Goal: Information Seeking & Learning: Learn about a topic

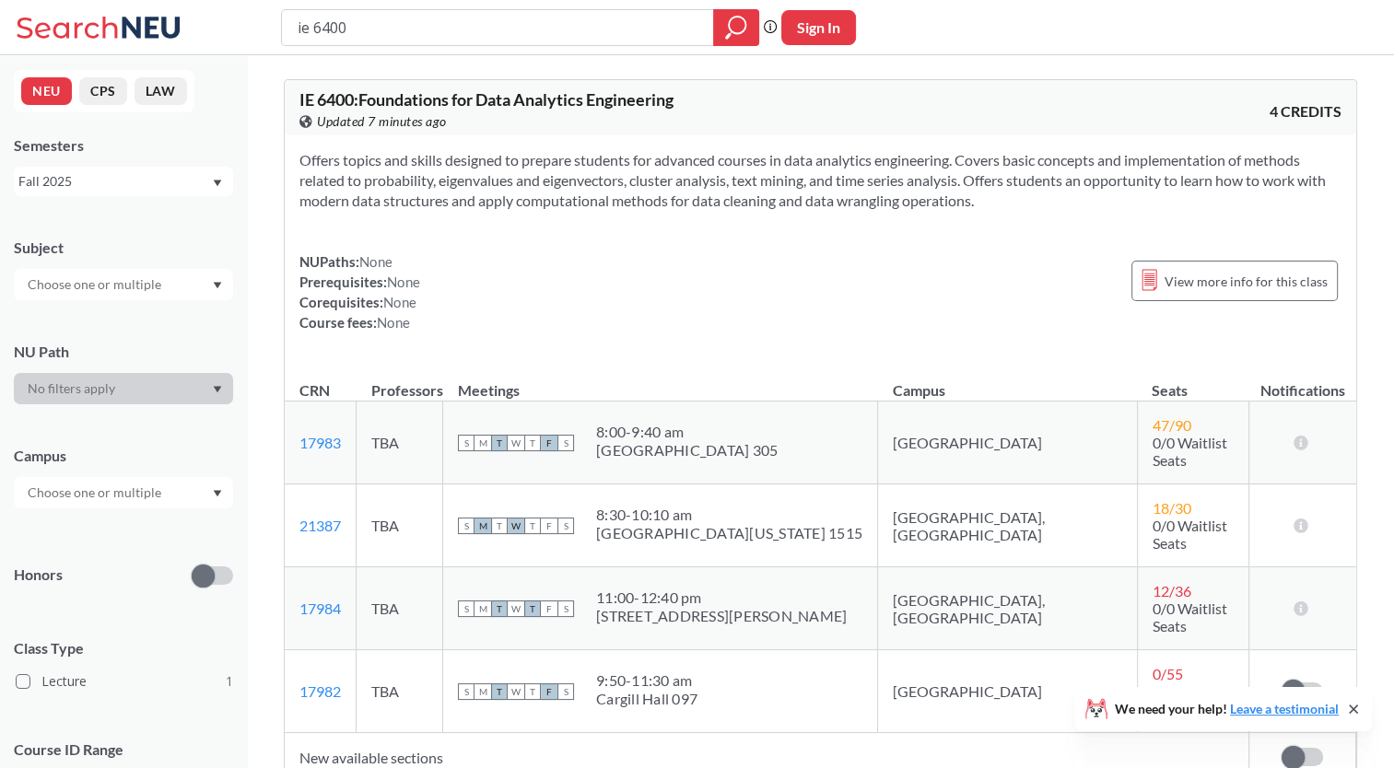
click at [96, 39] on icon at bounding box center [101, 27] width 171 height 37
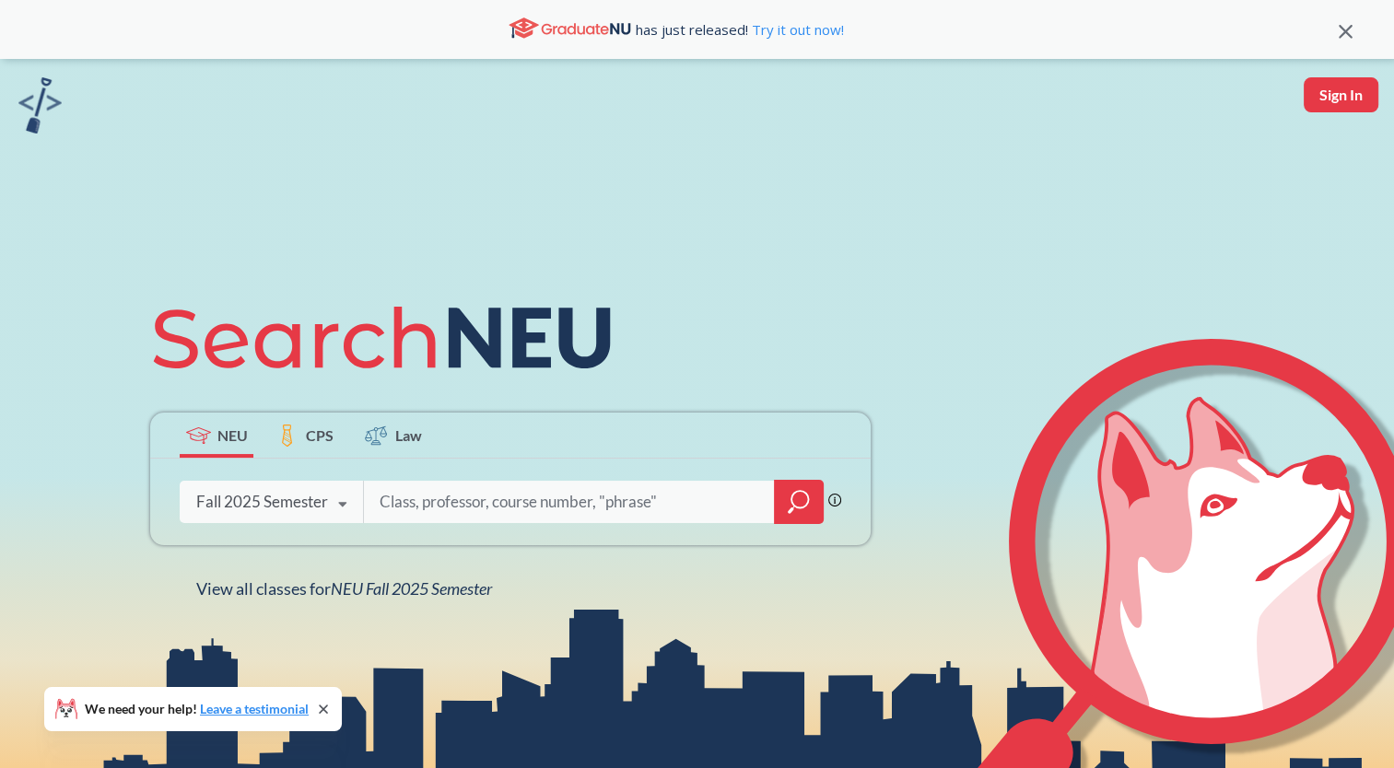
click at [316, 511] on div "Fall 2025 Semester" at bounding box center [262, 502] width 132 height 20
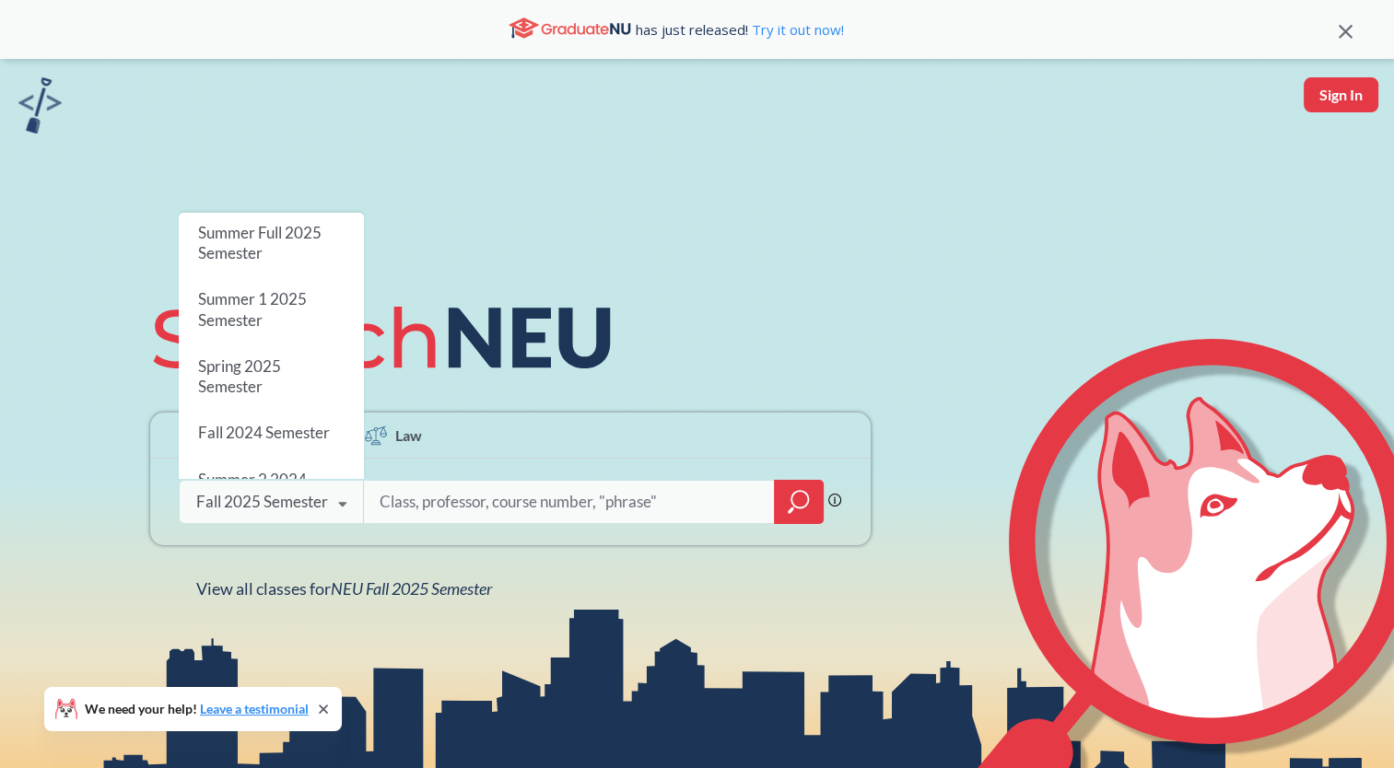
scroll to position [169, 0]
click at [286, 326] on div "Spring 2025 Semester" at bounding box center [271, 323] width 185 height 66
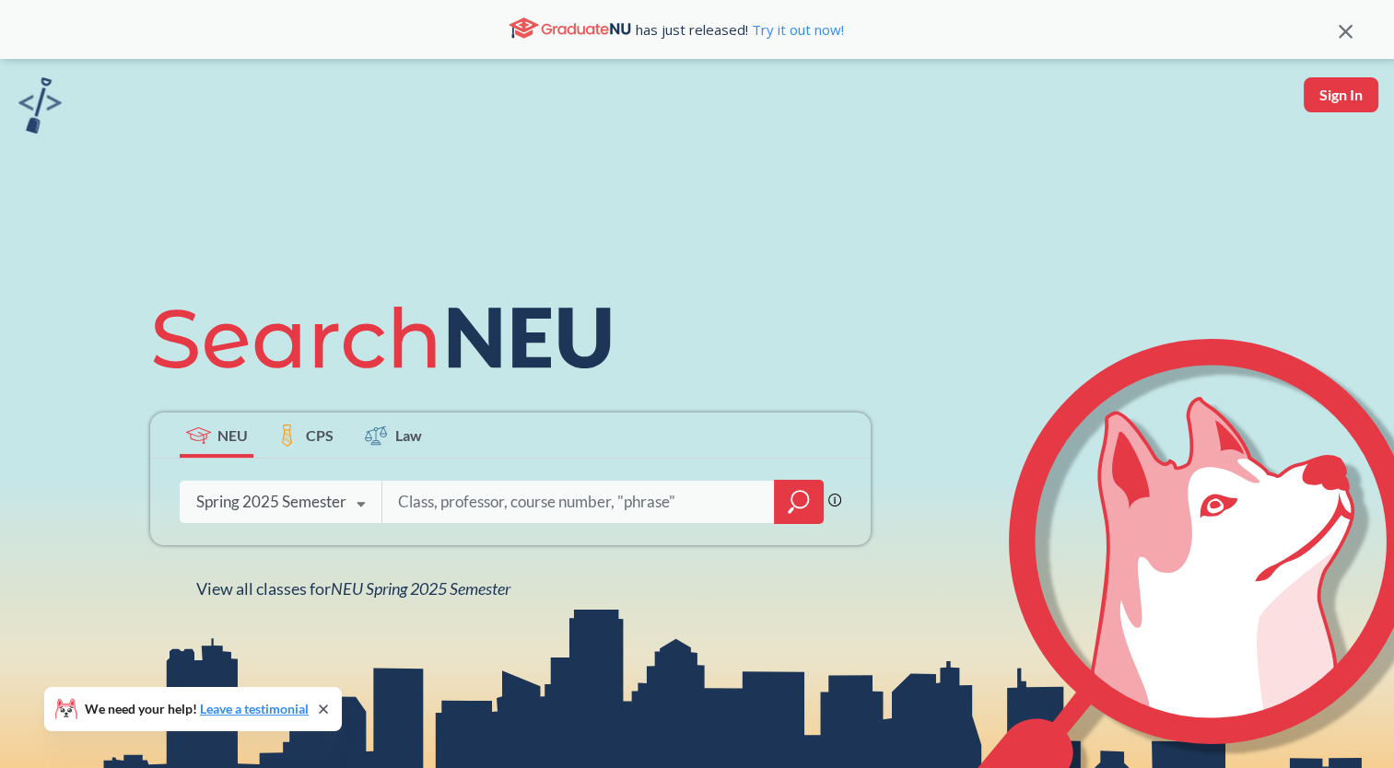
click at [481, 506] on input "search" at bounding box center [578, 502] width 365 height 39
type input "ie"
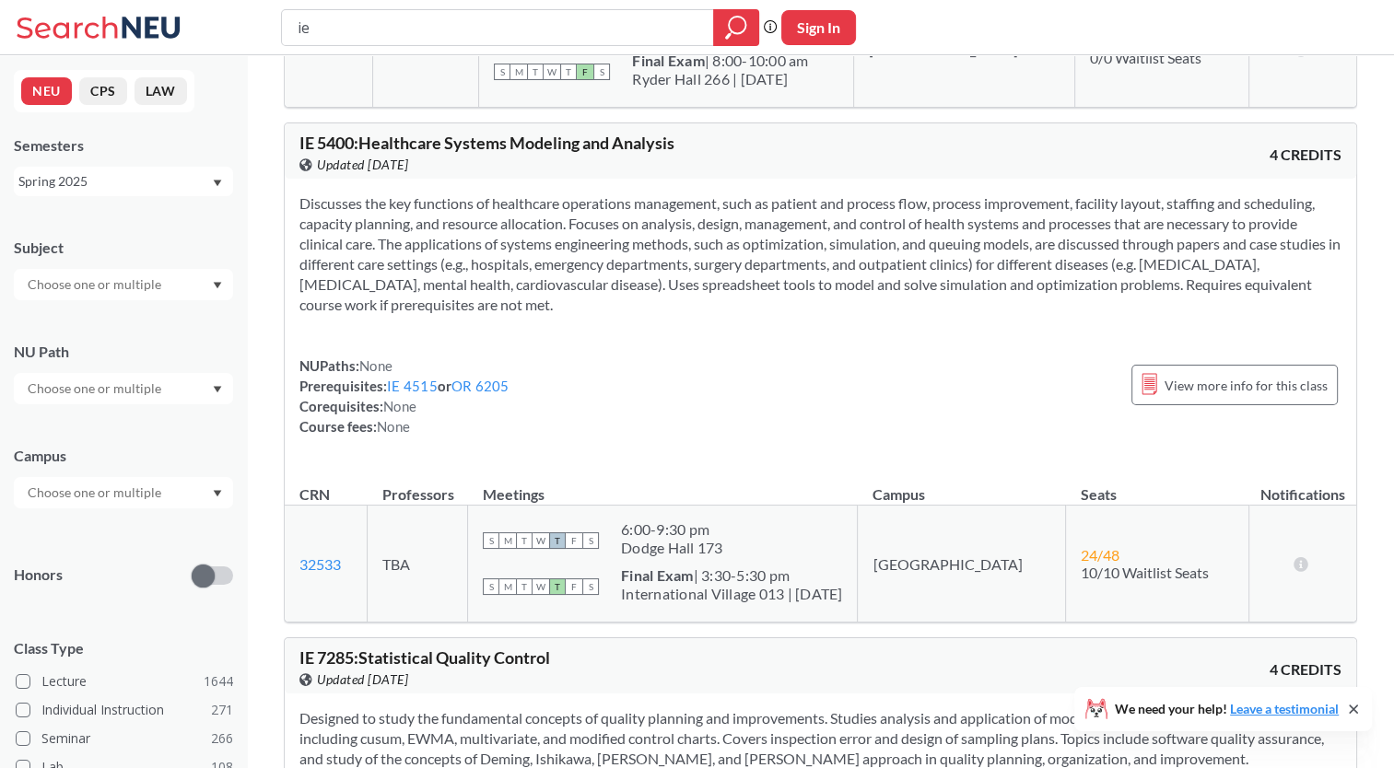
scroll to position [12164, 0]
click at [1277, 373] on span "View more info for this class" at bounding box center [1245, 384] width 163 height 23
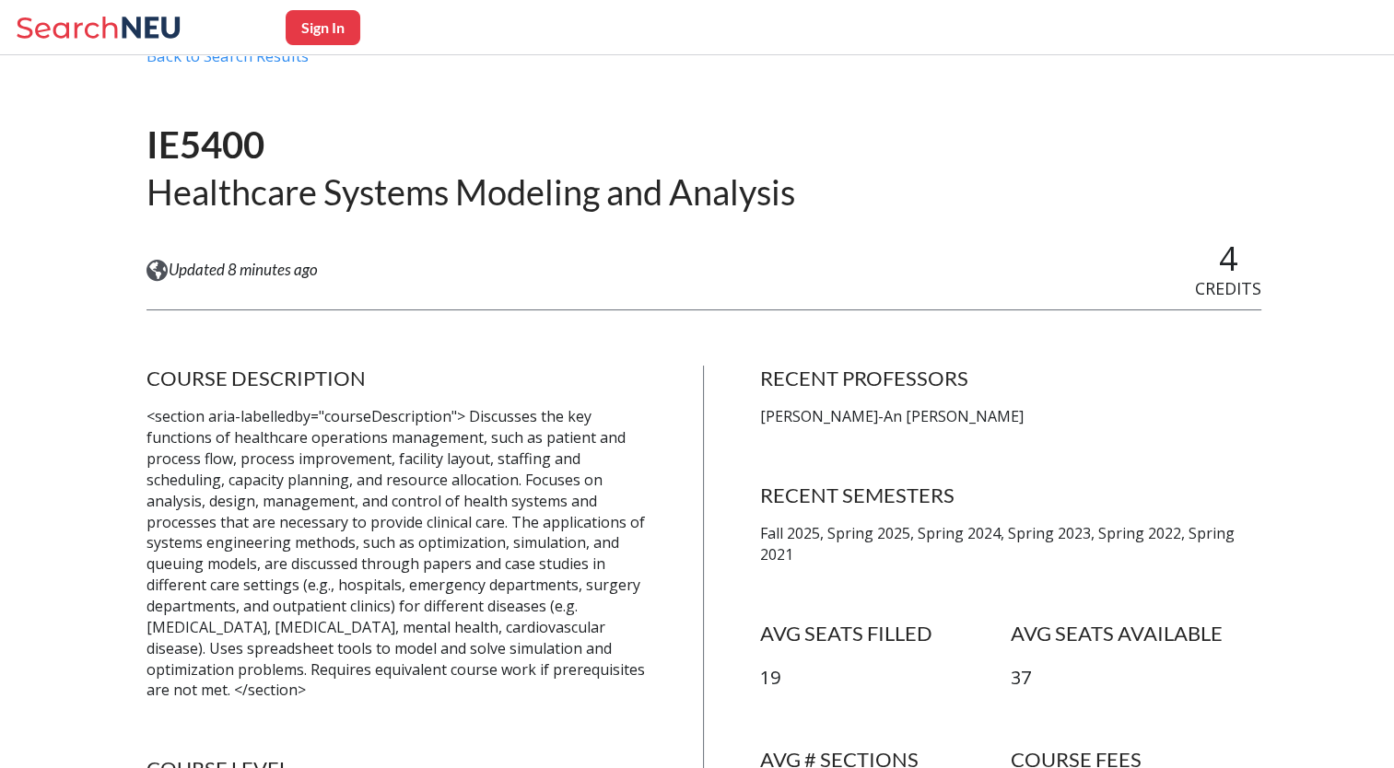
scroll to position [101, 0]
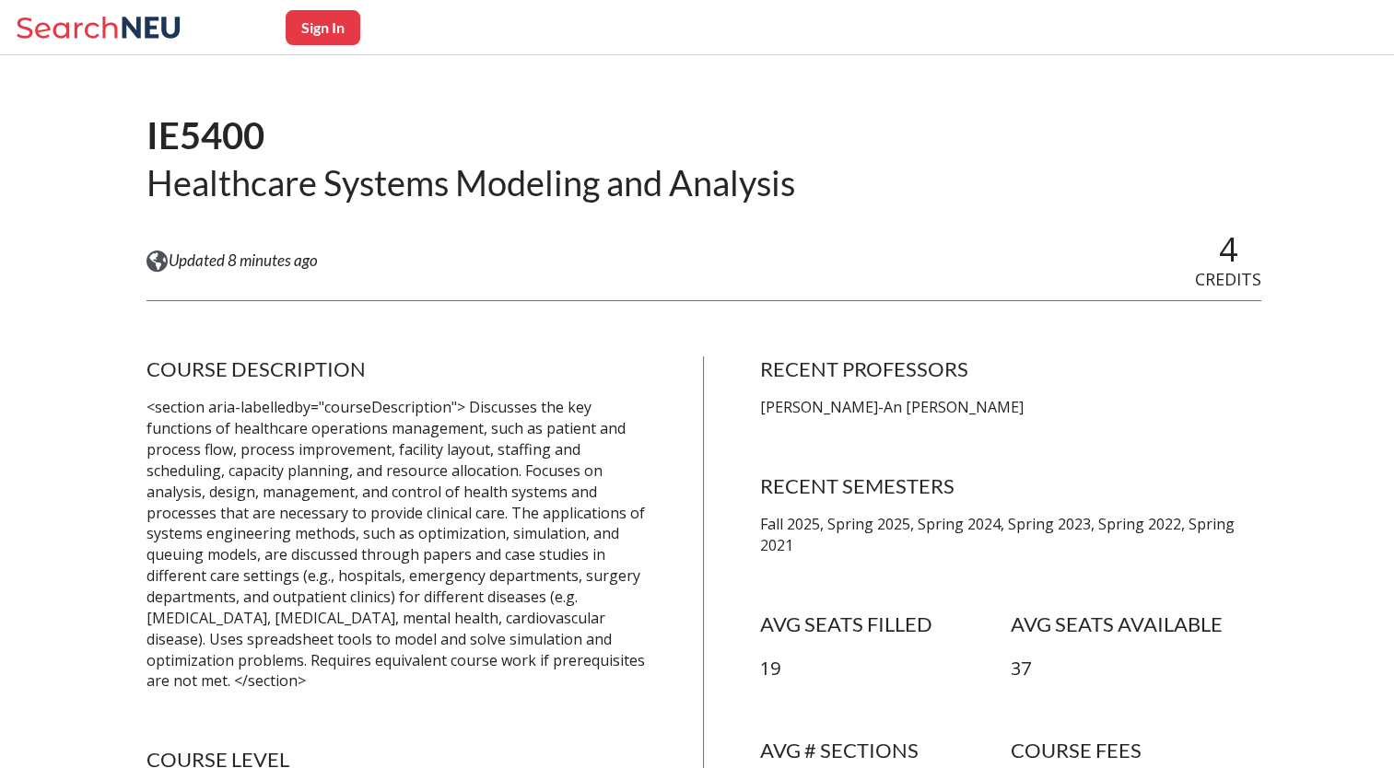
click at [206, 134] on h1 "IE5400" at bounding box center [470, 135] width 648 height 47
copy h1 "IE5400"
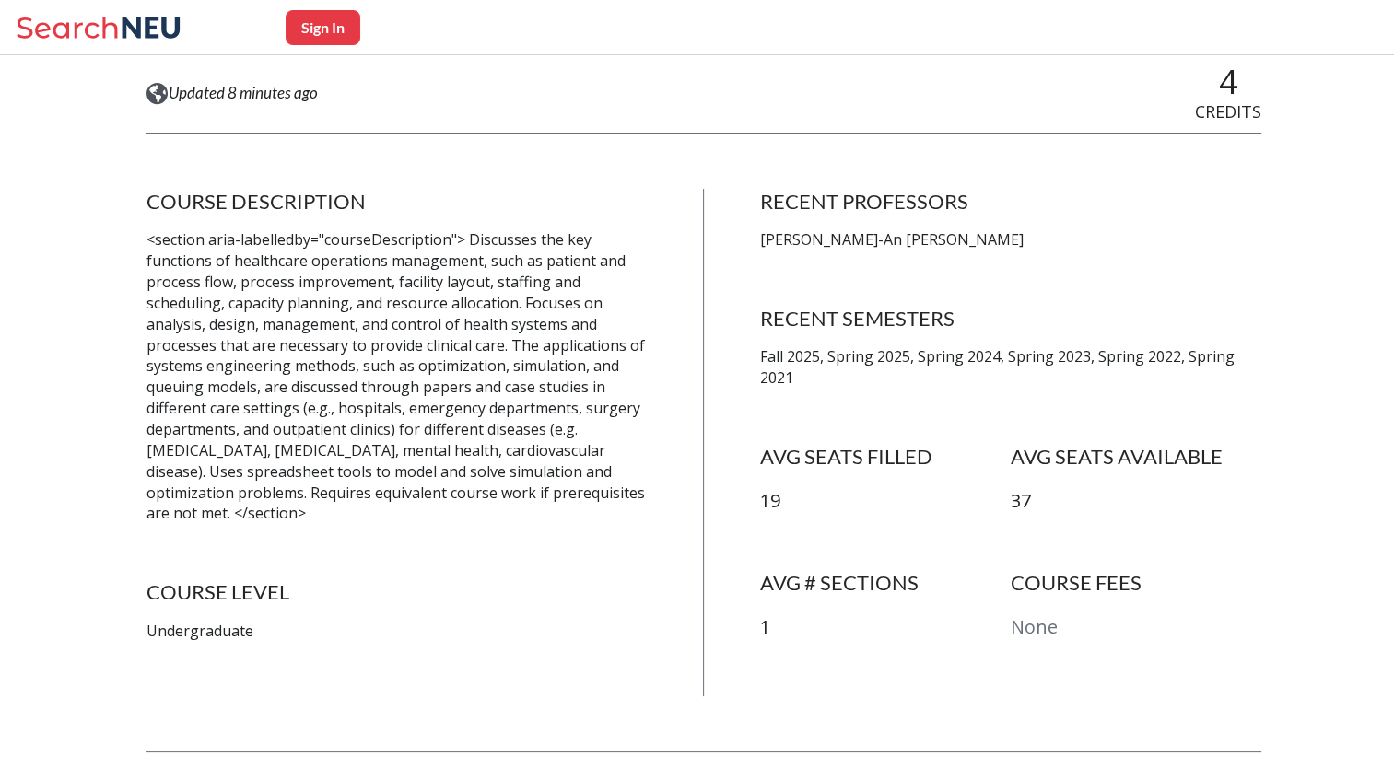
scroll to position [268, 0]
click at [206, 134] on div "IE5400 Healthcare Systems Modeling and Analysis View this course on Banner. Upd…" at bounding box center [703, 752] width 1114 height 1663
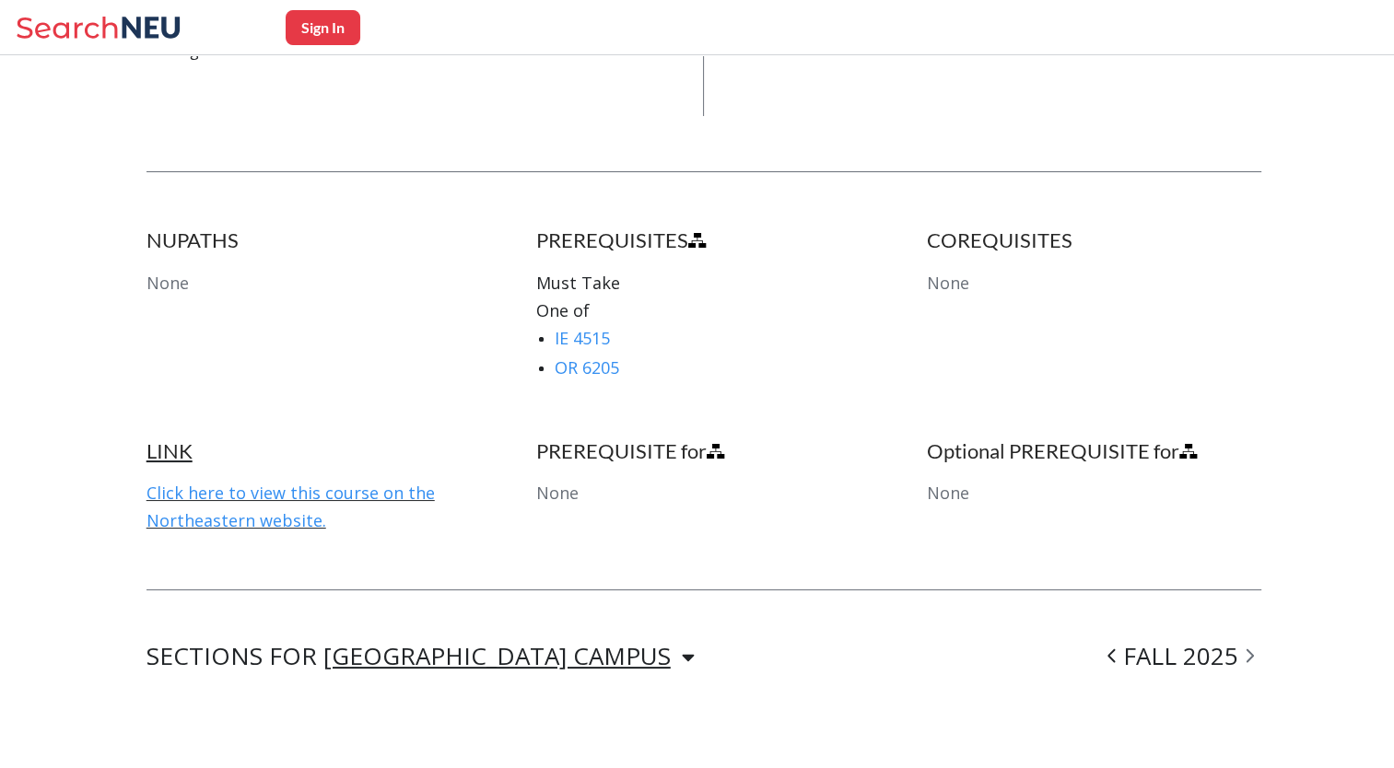
scroll to position [853, 0]
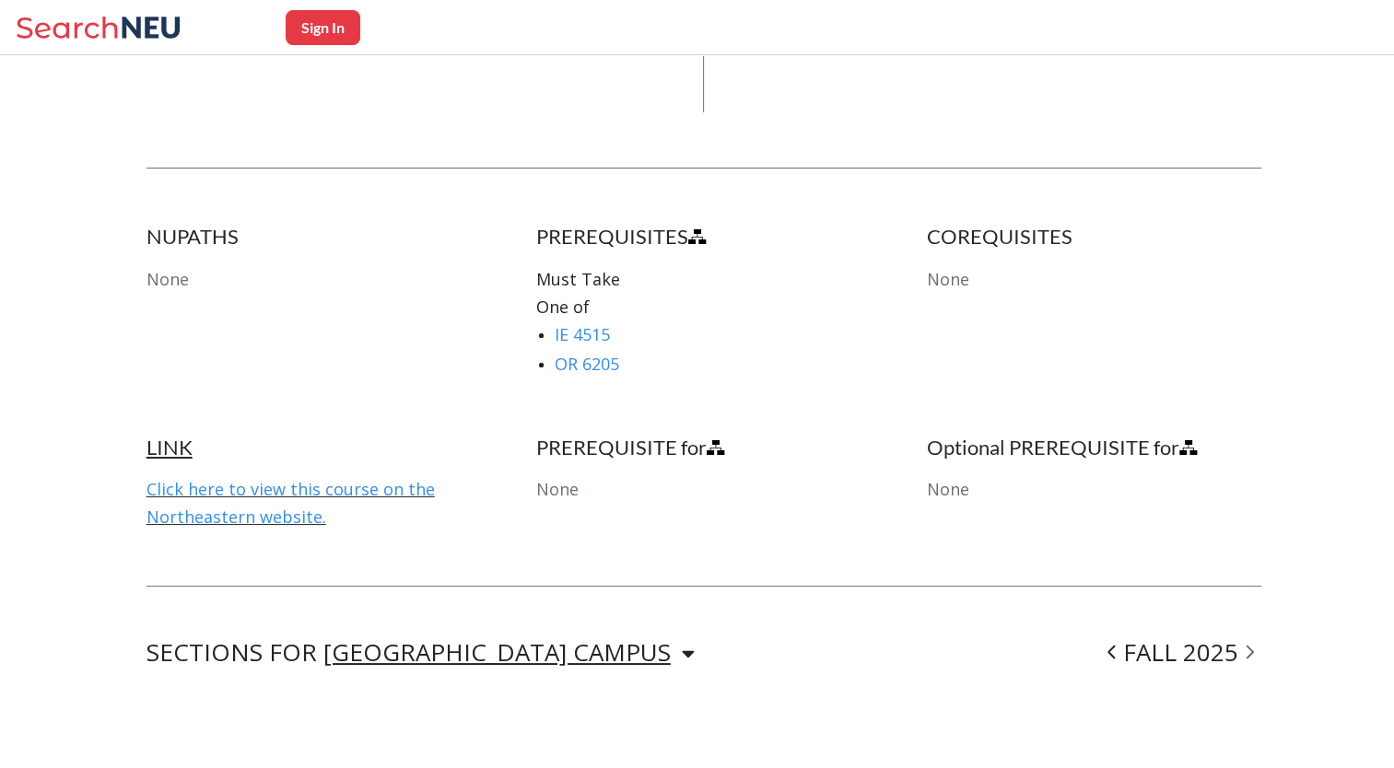
click at [262, 363] on div "NUPATHS None PREREQUISITES Must Take One of IE 4515 OR 6205 COREQUISITES None" at bounding box center [703, 329] width 1114 height 210
click at [596, 323] on link "IE 4515" at bounding box center [581, 334] width 55 height 22
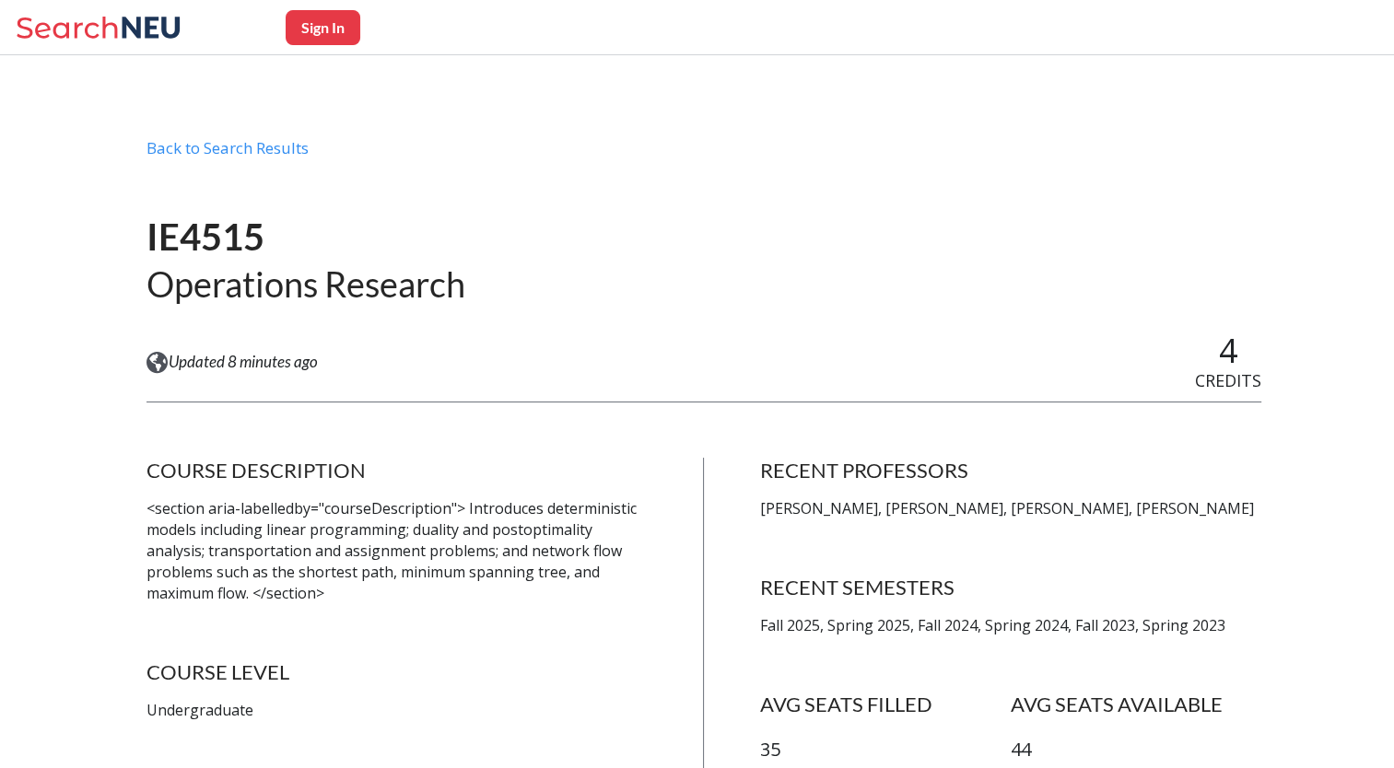
click at [596, 308] on div "IE4515 Operations Research" at bounding box center [703, 260] width 1114 height 143
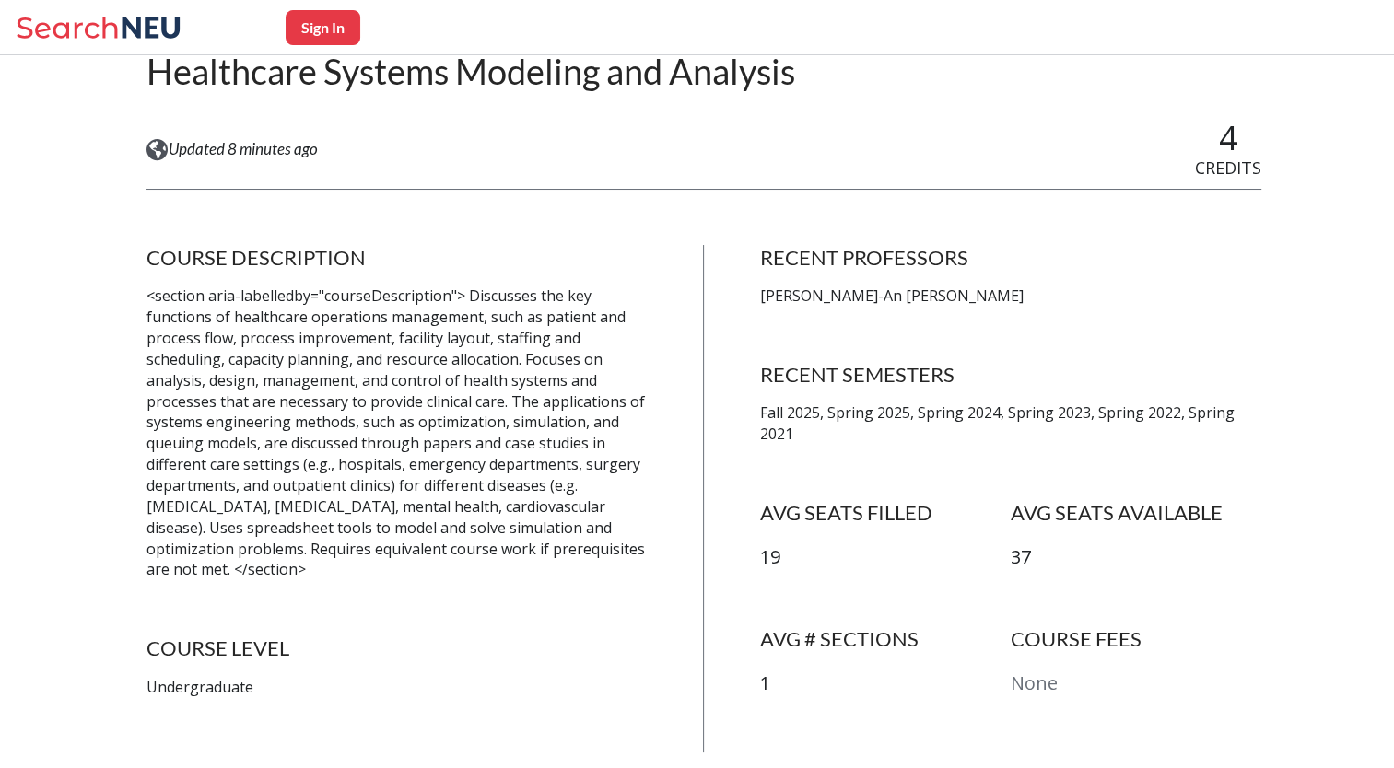
scroll to position [195, 0]
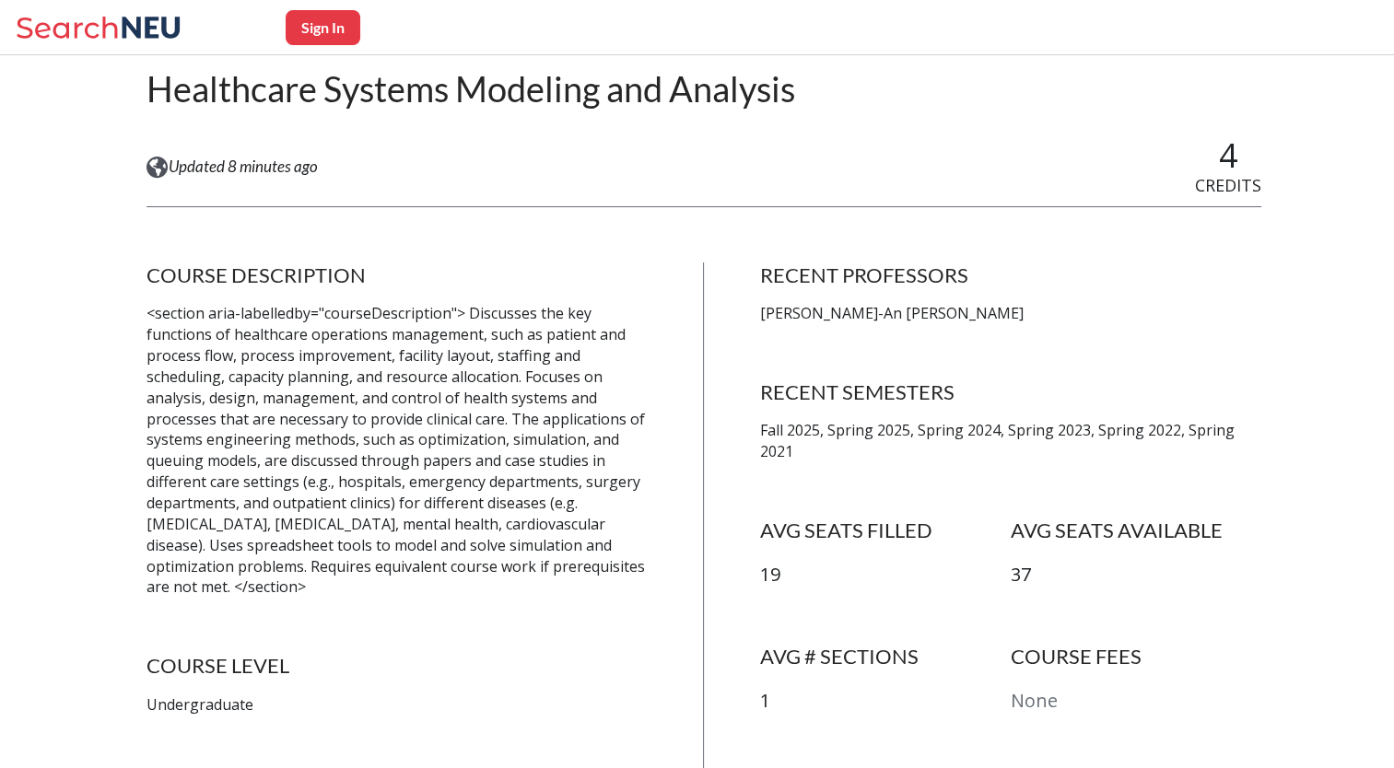
click at [223, 286] on h4 "COURSE DESCRIPTION" at bounding box center [397, 275] width 502 height 26
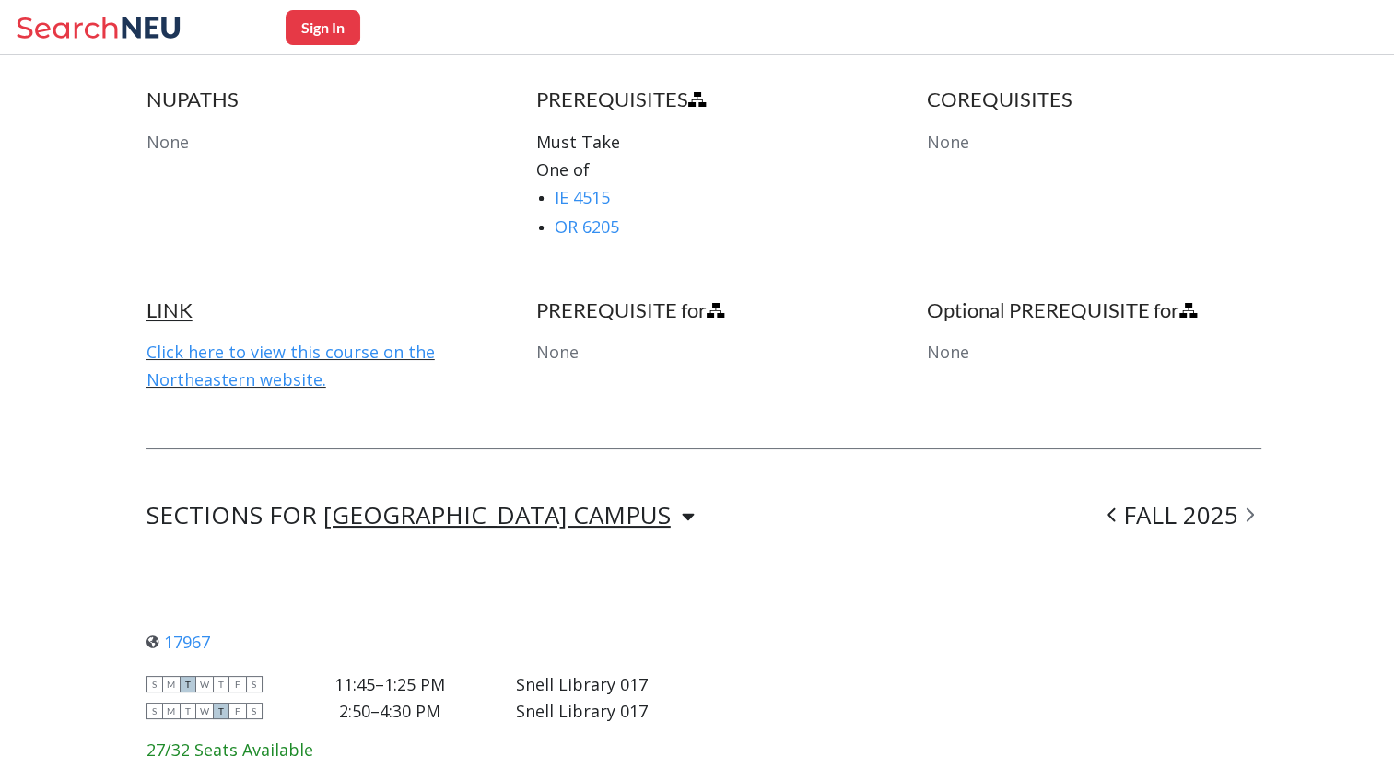
scroll to position [1172, 0]
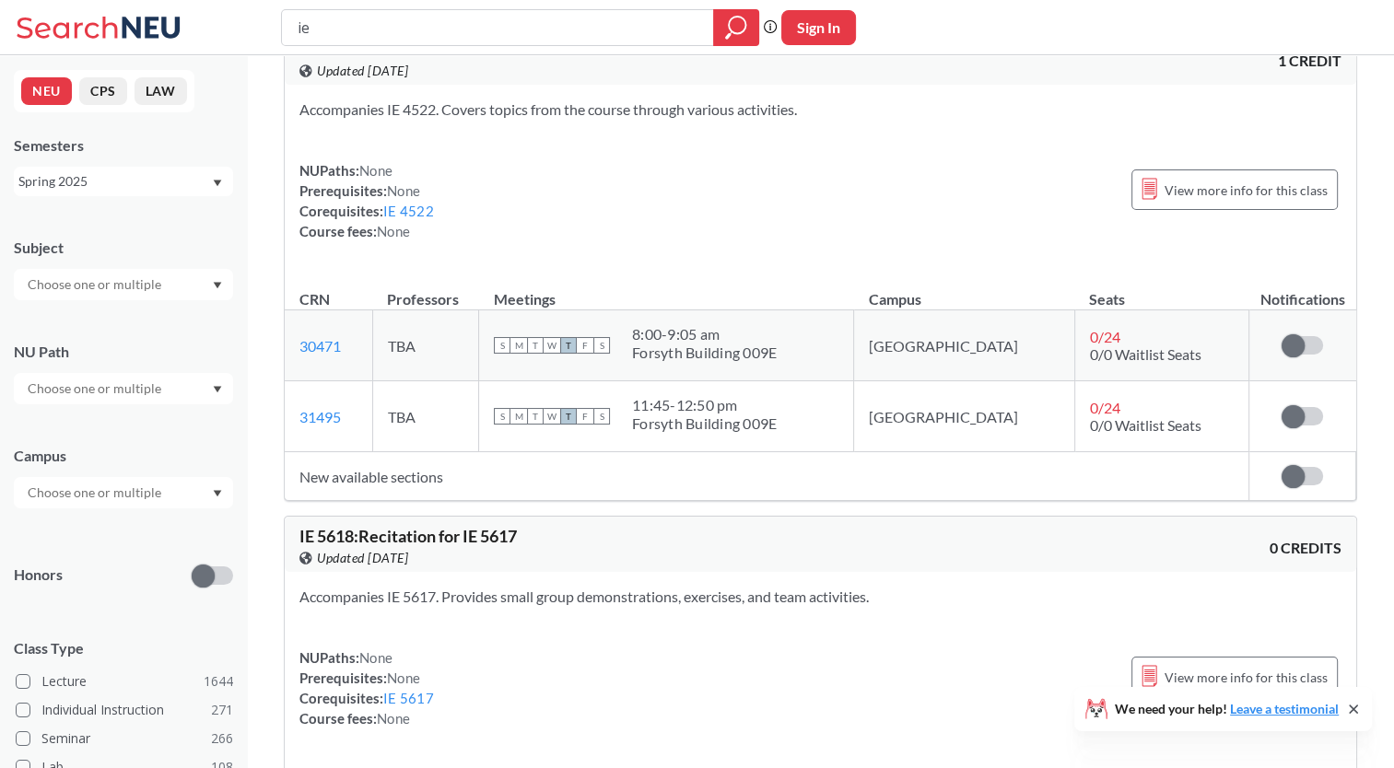
scroll to position [647, 0]
click at [407, 31] on input "ie" at bounding box center [498, 27] width 404 height 31
type input "IE 5400"
